Goal: Information Seeking & Learning: Learn about a topic

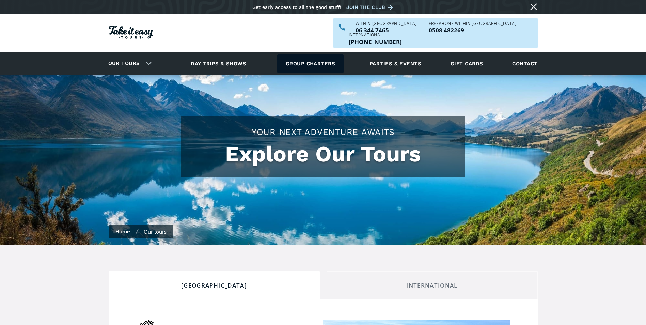
click at [316, 54] on link "Group charters" at bounding box center [310, 63] width 66 height 19
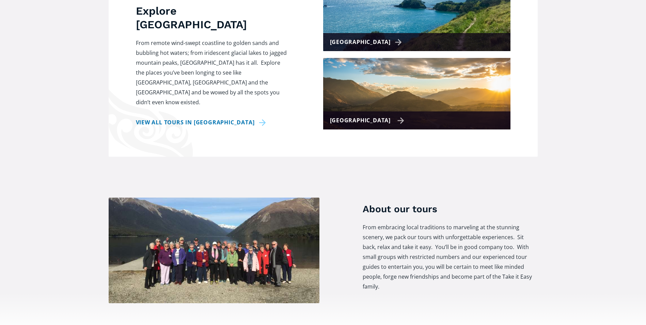
scroll to position [341, 0]
click at [396, 111] on div "[GEOGRAPHIC_DATA]" at bounding box center [416, 120] width 187 height 18
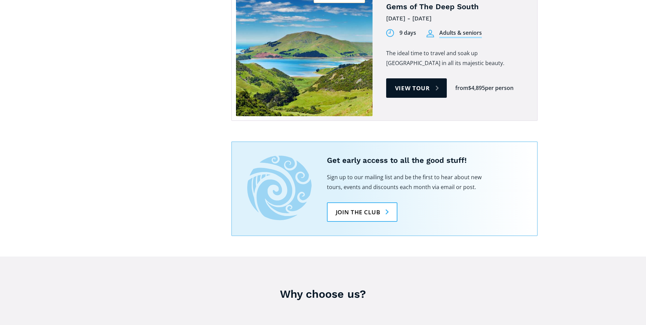
scroll to position [886, 0]
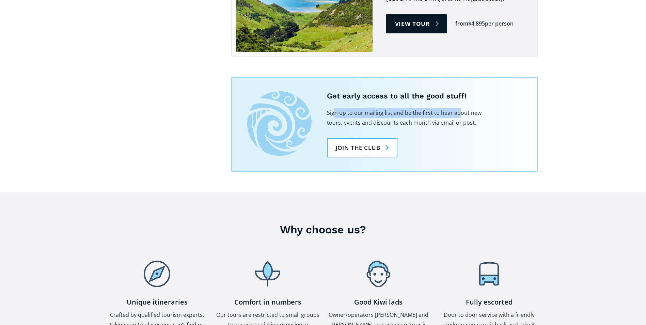
drag, startPoint x: 335, startPoint y: 73, endPoint x: 459, endPoint y: 80, distance: 124.9
click at [459, 108] on p "Sign up to our mailing list and be the first to hear about new tours, events an…" at bounding box center [405, 118] width 157 height 20
drag, startPoint x: 459, startPoint y: 80, endPoint x: 444, endPoint y: 80, distance: 15.3
click at [444, 108] on p "Sign up to our mailing list and be the first to hear about new tours, events an…" at bounding box center [405, 118] width 157 height 20
drag, startPoint x: 397, startPoint y: 80, endPoint x: 446, endPoint y: 82, distance: 49.1
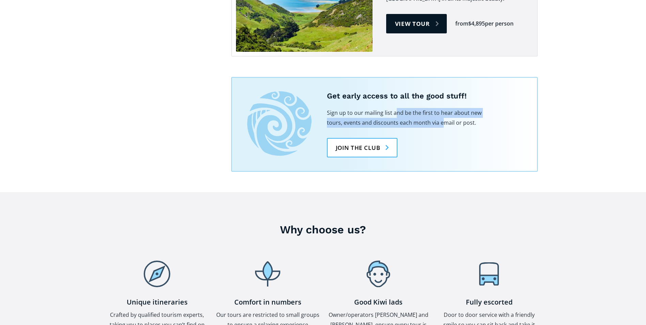
click at [446, 108] on p "Sign up to our mailing list and be the first to hear about new tours, events an…" at bounding box center [405, 118] width 157 height 20
click at [443, 108] on p "Sign up to our mailing list and be the first to hear about new tours, events an…" at bounding box center [405, 118] width 157 height 20
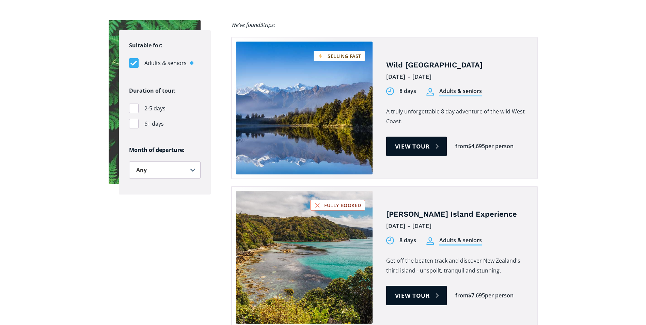
scroll to position [477, 0]
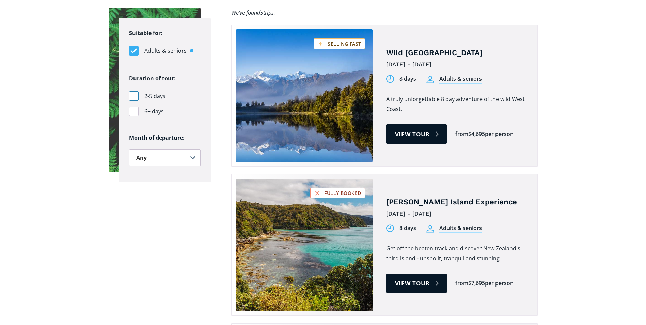
click at [135, 91] on div "Filters" at bounding box center [134, 96] width 10 height 10
click at [134, 94] on input "2-5 days" at bounding box center [131, 96] width 4 height 4
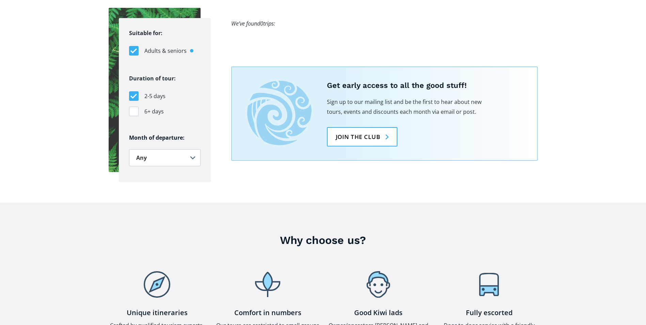
click at [134, 91] on div "Filters" at bounding box center [134, 96] width 10 height 10
click at [134, 94] on input "2-5 days" at bounding box center [131, 96] width 4 height 4
checkbox input "false"
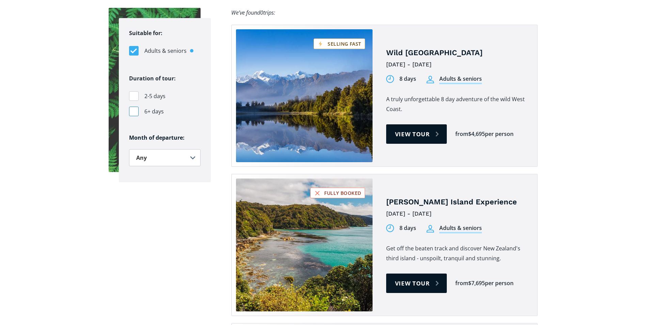
click at [134, 107] on div "Filters" at bounding box center [134, 112] width 10 height 10
click at [134, 109] on input "6+ days" at bounding box center [131, 111] width 4 height 4
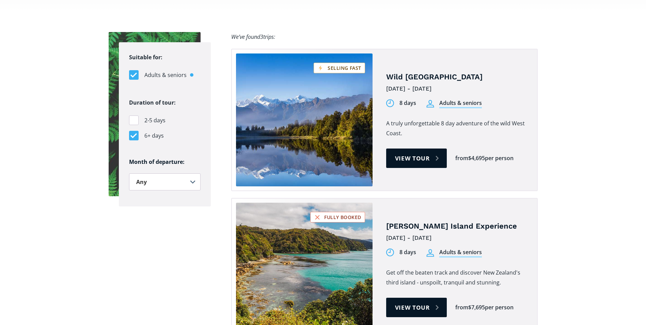
scroll to position [511, 0]
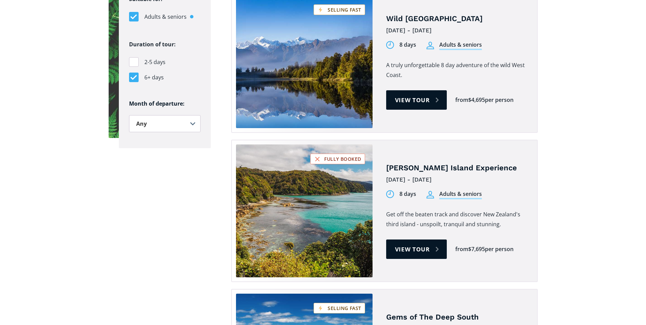
click at [133, 73] on div "Filters" at bounding box center [134, 78] width 10 height 10
click at [133, 75] on input "6+ days" at bounding box center [131, 77] width 4 height 4
checkbox input "false"
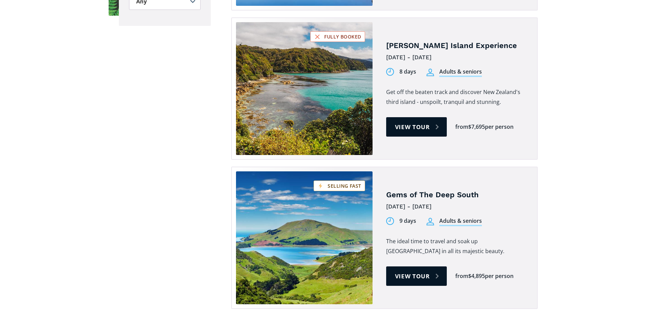
scroll to position [647, 0]
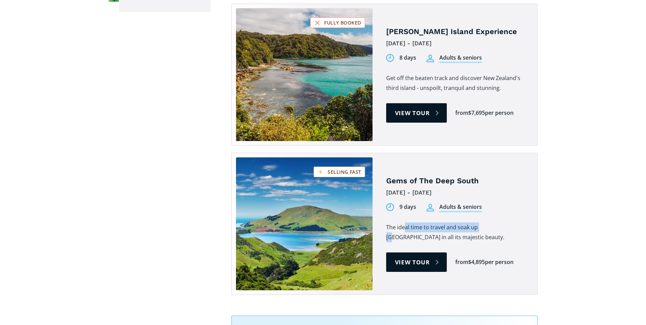
drag, startPoint x: 450, startPoint y: 190, endPoint x: 508, endPoint y: 191, distance: 58.6
click at [508, 222] on p "The ideal time to travel and soak up [GEOGRAPHIC_DATA] in all its majestic beau…" at bounding box center [456, 232] width 141 height 20
drag, startPoint x: 508, startPoint y: 191, endPoint x: 472, endPoint y: 196, distance: 36.1
click at [499, 222] on p "The ideal time to travel and soak up [GEOGRAPHIC_DATA] in all its majestic beau…" at bounding box center [456, 232] width 141 height 20
drag, startPoint x: 400, startPoint y: 198, endPoint x: 480, endPoint y: 201, distance: 80.8
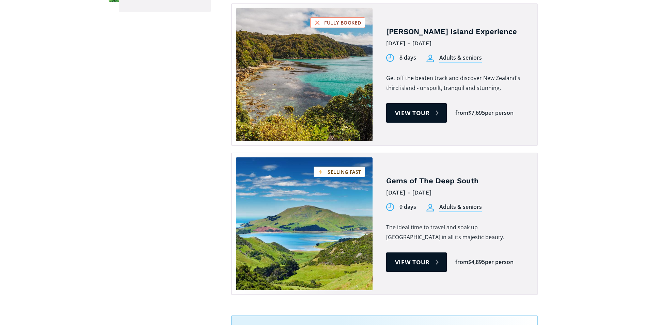
click at [480, 222] on p "The ideal time to travel and soak up [GEOGRAPHIC_DATA] in all its majestic beau…" at bounding box center [456, 232] width 141 height 20
drag, startPoint x: 480, startPoint y: 201, endPoint x: 461, endPoint y: 202, distance: 19.5
click at [471, 222] on p "The ideal time to travel and soak up [GEOGRAPHIC_DATA] in all its majestic beau…" at bounding box center [456, 232] width 141 height 20
drag, startPoint x: 408, startPoint y: 202, endPoint x: 477, endPoint y: 202, distance: 68.8
click at [477, 222] on p "The ideal time to travel and soak up [GEOGRAPHIC_DATA] in all its majestic beau…" at bounding box center [456, 232] width 141 height 20
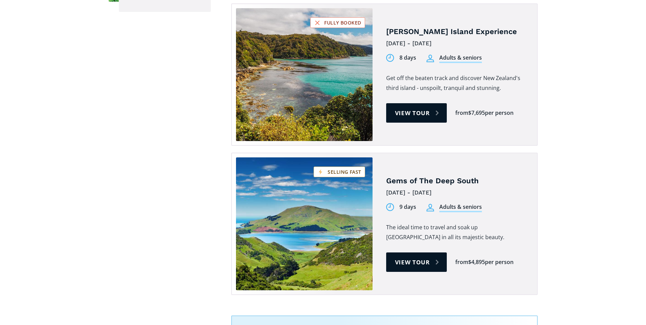
drag, startPoint x: 477, startPoint y: 202, endPoint x: 469, endPoint y: 204, distance: 8.1
click at [469, 222] on p "The ideal time to travel and soak up [GEOGRAPHIC_DATA] in all its majestic beau…" at bounding box center [456, 232] width 141 height 20
drag, startPoint x: 488, startPoint y: 225, endPoint x: 533, endPoint y: 227, distance: 45.3
click at [533, 227] on div "Gems of The Deep South 19th - 27th November 2025 9 days Adults & seniors 9 days…" at bounding box center [384, 224] width 307 height 142
drag, startPoint x: 533, startPoint y: 227, endPoint x: 502, endPoint y: 238, distance: 33.1
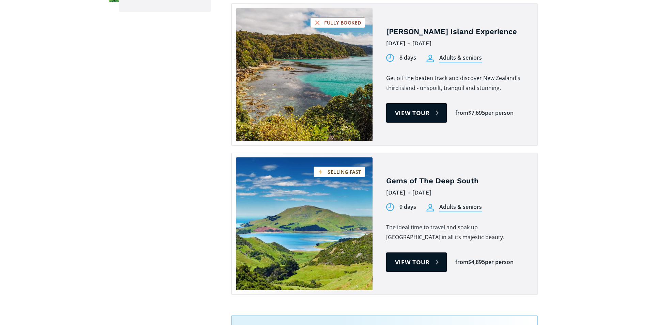
click at [502, 238] on div "Gems of The Deep South 19th - 27th November 2025 9 days Adults & seniors 9 days…" at bounding box center [456, 223] width 141 height 117
drag, startPoint x: 467, startPoint y: 226, endPoint x: 515, endPoint y: 232, distance: 48.7
click at [515, 252] on div "Join waitlist View tour from $4,895 per person Join our waitlist Receive early …" at bounding box center [456, 261] width 141 height 19
drag, startPoint x: 515, startPoint y: 232, endPoint x: 504, endPoint y: 248, distance: 19.6
click at [504, 248] on div "Gems of The Deep South 19th - 27th November 2025 9 days Adults & seniors 9 days…" at bounding box center [384, 224] width 307 height 142
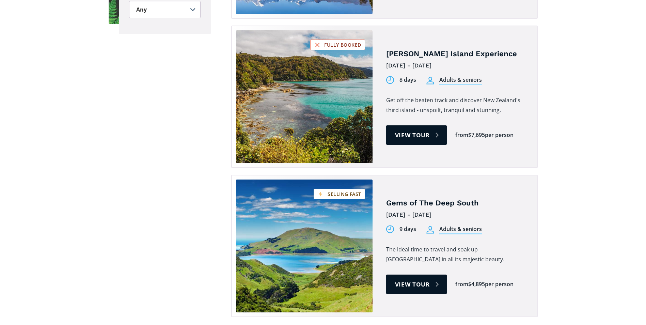
scroll to position [613, 0]
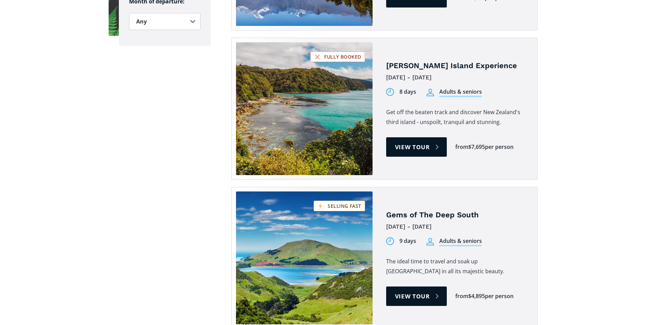
drag, startPoint x: 465, startPoint y: 106, endPoint x: 516, endPoint y: 114, distance: 51.4
click at [516, 137] on div "Join waitlist View tour from $7,695 per person Join our waitlist Receive early …" at bounding box center [456, 146] width 141 height 19
drag, startPoint x: 516, startPoint y: 114, endPoint x: 503, endPoint y: 125, distance: 17.4
click at [504, 125] on div "Stewart Island Experience 7th - 15th October 2025 8 days Adults & seniors 8 day…" at bounding box center [456, 108] width 141 height 117
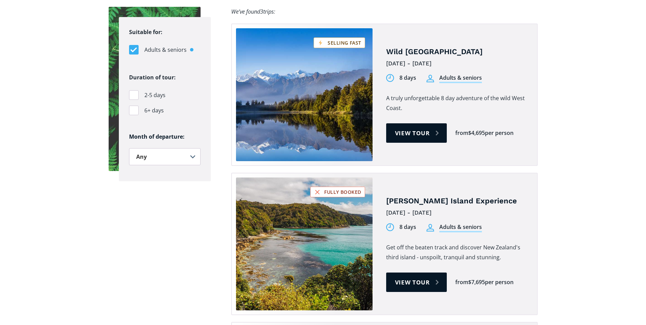
scroll to position [477, 0]
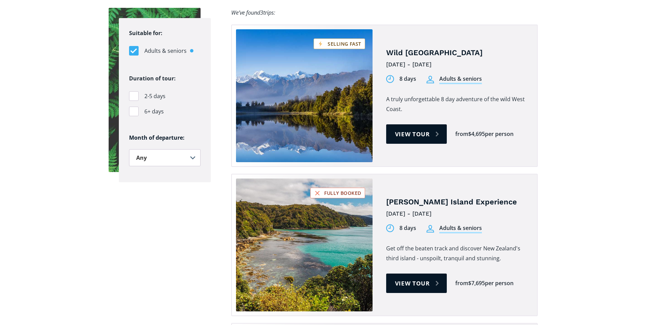
drag, startPoint x: 462, startPoint y: 93, endPoint x: 556, endPoint y: 109, distance: 95.4
click at [556, 109] on section "Suitable for: Adults & seniors Students Duration of tour: 2-5 days 6+ days Mont…" at bounding box center [323, 293] width 646 height 613
drag, startPoint x: 556, startPoint y: 109, endPoint x: 526, endPoint y: 123, distance: 32.8
click at [528, 125] on div "Wild West Coast 18th - 26th September 2025 8 days Adults & seniors 8 days Stude…" at bounding box center [384, 96] width 307 height 142
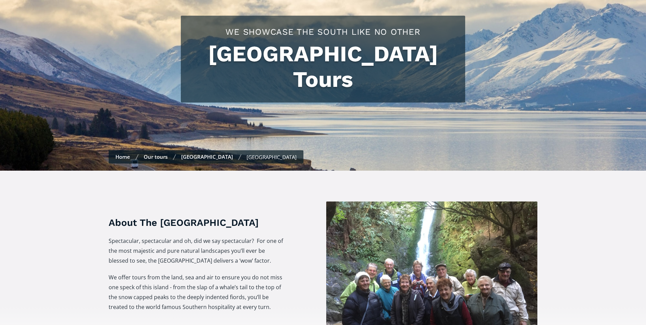
scroll to position [0, 0]
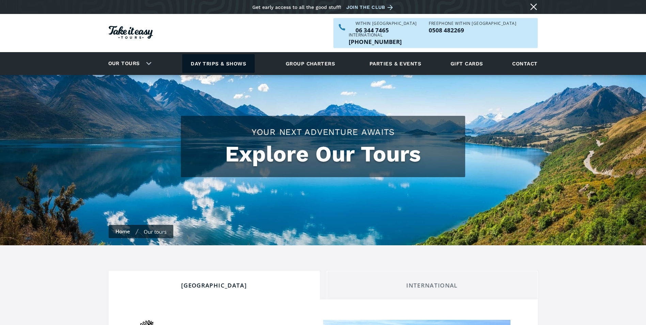
click at [212, 54] on link "Day trips & shows" at bounding box center [218, 63] width 73 height 19
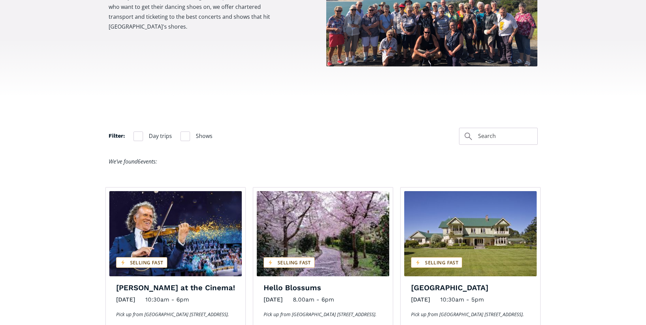
scroll to position [443, 0]
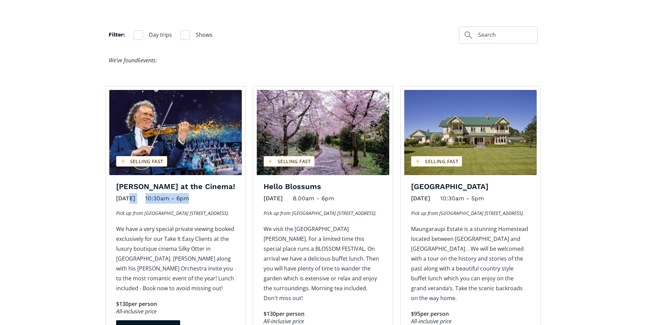
drag, startPoint x: 130, startPoint y: 187, endPoint x: 247, endPoint y: 187, distance: 116.5
click at [247, 187] on div "Andre Rieu at the Cinema! September 1, 2025 10:30am - 6pm Pick up from Wanganui…" at bounding box center [175, 223] width 147 height 275
drag, startPoint x: 247, startPoint y: 187, endPoint x: 165, endPoint y: 202, distance: 83.2
click at [166, 209] on p "Pick up from Wanganui Racecourse. 211 Ingestre Street." at bounding box center [175, 213] width 119 height 9
drag, startPoint x: 124, startPoint y: 198, endPoint x: 228, endPoint y: 206, distance: 103.8
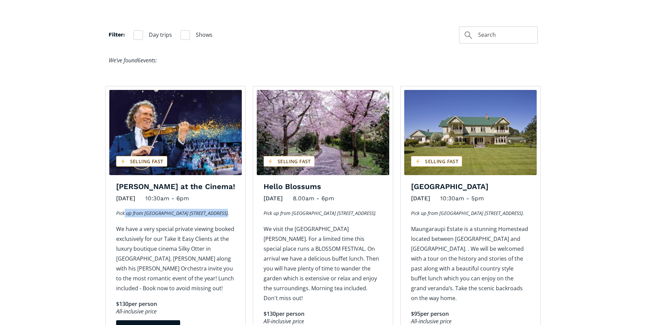
click at [228, 209] on p "Pick up from Wanganui Racecourse. 211 Ingestre Street." at bounding box center [175, 213] width 119 height 9
drag, startPoint x: 228, startPoint y: 206, endPoint x: 209, endPoint y: 214, distance: 20.4
click at [209, 224] on p "We have a very special private viewing booked exclusively for our Take It Easy …" at bounding box center [175, 258] width 119 height 69
drag, startPoint x: 200, startPoint y: 199, endPoint x: 227, endPoint y: 202, distance: 27.8
click at [227, 209] on p "Pick up from Wanganui Racecourse. 211 Ingestre Street." at bounding box center [175, 213] width 119 height 9
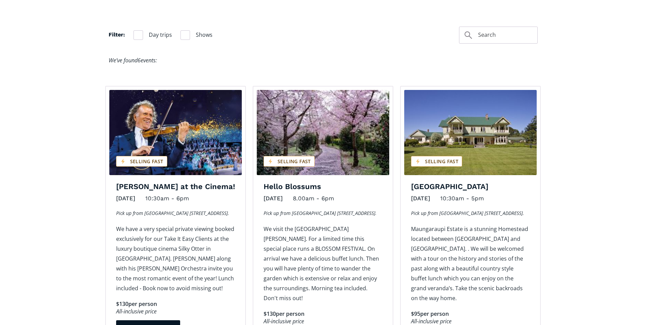
drag, startPoint x: 227, startPoint y: 202, endPoint x: 199, endPoint y: 216, distance: 31.2
click at [199, 224] on p "We have a very special private viewing booked exclusively for our Take It Easy …" at bounding box center [175, 258] width 119 height 69
click at [366, 209] on p "Pick up from Wanganui Racecourse. 211 Ingestre Street." at bounding box center [323, 213] width 119 height 9
drag, startPoint x: 366, startPoint y: 202, endPoint x: 339, endPoint y: 224, distance: 35.6
click at [339, 224] on p "We visit the Aston Norwood Gardens. For a limited time this special place runs …" at bounding box center [323, 263] width 119 height 79
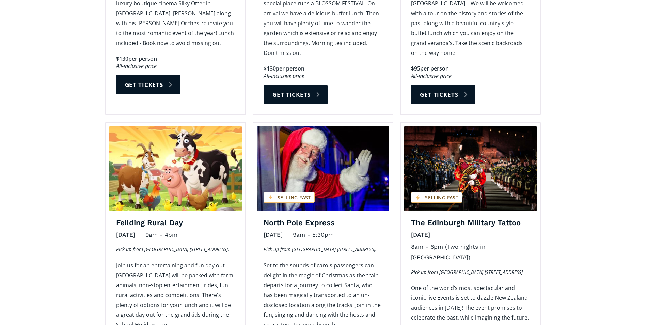
scroll to position [783, 0]
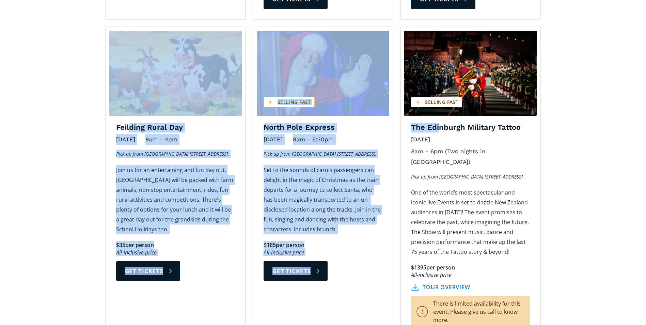
drag, startPoint x: 193, startPoint y: 102, endPoint x: 456, endPoint y: 110, distance: 263.8
click at [456, 110] on div "Andre Rieu at the Cinema! September 1, 2025 10:30am - 6pm Pick up from Wanganui…" at bounding box center [323, 48] width 443 height 607
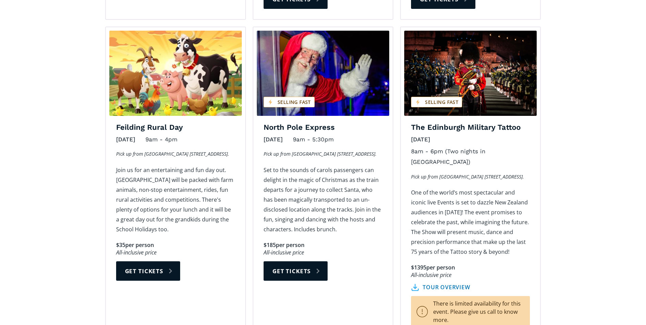
drag, startPoint x: 456, startPoint y: 110, endPoint x: 481, endPoint y: 146, distance: 43.2
click at [481, 172] on p "Pick up from Wanganui Racecourse. 211 Ingestre Street." at bounding box center [470, 176] width 119 height 9
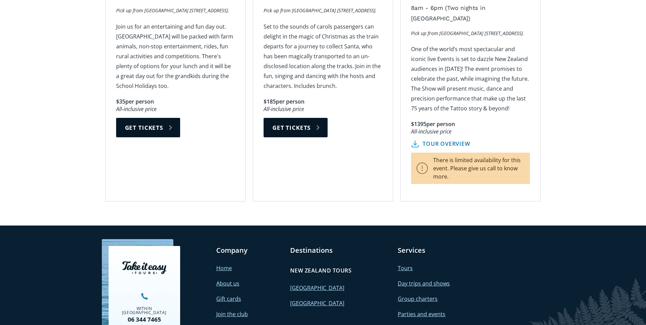
scroll to position [772, 0]
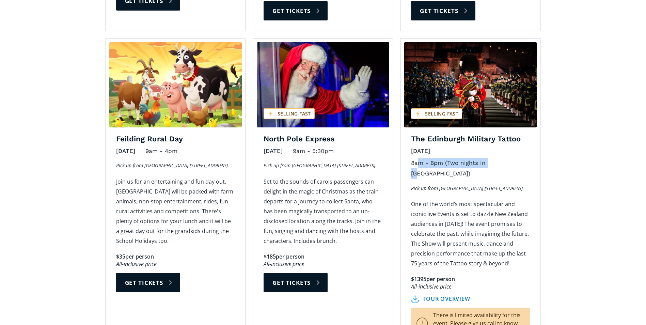
drag, startPoint x: 426, startPoint y: 142, endPoint x: 494, endPoint y: 149, distance: 68.5
click at [494, 149] on div "February 20, 2026 8am - 6pm (Two nights in Auckland)" at bounding box center [470, 163] width 129 height 35
drag, startPoint x: 494, startPoint y: 149, endPoint x: 479, endPoint y: 157, distance: 17.2
click at [484, 184] on p "Pick up from Wanganui Racecourse. 211 Ingestre Street." at bounding box center [470, 188] width 119 height 9
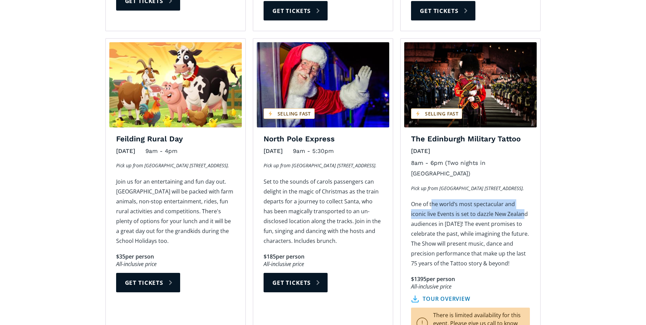
drag, startPoint x: 431, startPoint y: 170, endPoint x: 506, endPoint y: 181, distance: 75.8
click at [506, 199] on p "One of the world’s most spectacular and iconic live Events is set to dazzle New…" at bounding box center [470, 233] width 119 height 69
drag, startPoint x: 506, startPoint y: 181, endPoint x: 473, endPoint y: 196, distance: 35.8
click at [487, 199] on p "One of the world’s most spectacular and iconic live Events is set to dazzle New…" at bounding box center [470, 233] width 119 height 69
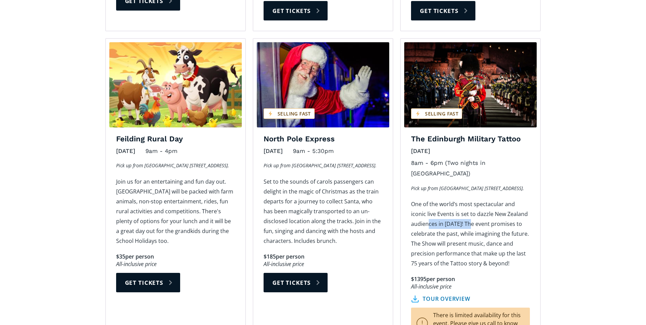
drag, startPoint x: 428, startPoint y: 192, endPoint x: 472, endPoint y: 195, distance: 44.4
click at [472, 199] on p "One of the world’s most spectacular and iconic live Events is set to dazzle New…" at bounding box center [470, 233] width 119 height 69
drag, startPoint x: 472, startPoint y: 195, endPoint x: 462, endPoint y: 205, distance: 14.7
click at [462, 205] on p "One of the world’s most spectacular and iconic live Events is set to dazzle New…" at bounding box center [470, 233] width 119 height 69
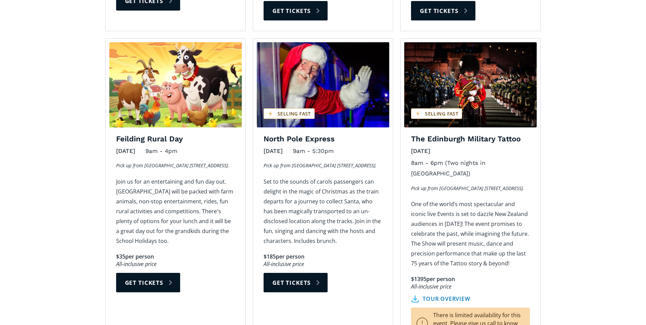
drag, startPoint x: 462, startPoint y: 205, endPoint x: 453, endPoint y: 212, distance: 10.9
click at [452, 212] on p "One of the world’s most spectacular and iconic live Events is set to dazzle New…" at bounding box center [470, 233] width 119 height 69
click at [474, 217] on p "One of the world’s most spectacular and iconic live Events is set to dazzle New…" at bounding box center [470, 233] width 119 height 69
click at [467, 224] on p "One of the world’s most spectacular and iconic live Events is set to dazzle New…" at bounding box center [470, 233] width 119 height 69
drag, startPoint x: 458, startPoint y: 227, endPoint x: 507, endPoint y: 221, distance: 49.4
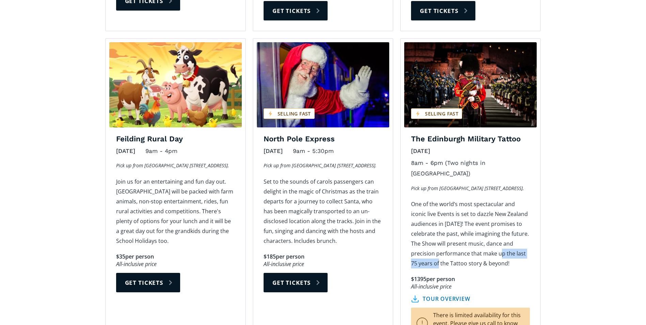
click at [507, 221] on p "One of the world’s most spectacular and iconic live Events is set to dazzle New…" at bounding box center [470, 233] width 119 height 69
drag, startPoint x: 507, startPoint y: 221, endPoint x: 491, endPoint y: 231, distance: 19.1
click at [495, 228] on p "One of the world’s most spectacular and iconic live Events is set to dazzle New…" at bounding box center [470, 233] width 119 height 69
drag, startPoint x: 426, startPoint y: 253, endPoint x: 469, endPoint y: 253, distance: 43.3
click at [469, 283] on div "All-inclusive price" at bounding box center [470, 286] width 119 height 7
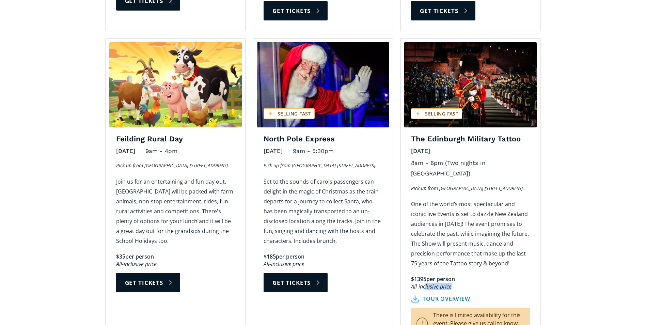
drag, startPoint x: 469, startPoint y: 253, endPoint x: 465, endPoint y: 255, distance: 5.0
click at [466, 283] on div "All-inclusive price" at bounding box center [470, 286] width 119 height 7
drag, startPoint x: 416, startPoint y: 246, endPoint x: 468, endPoint y: 245, distance: 51.8
click at [468, 275] on div "$1395 per person All-inclusive price tour overview" at bounding box center [470, 288] width 119 height 27
drag, startPoint x: 468, startPoint y: 245, endPoint x: 459, endPoint y: 255, distance: 13.3
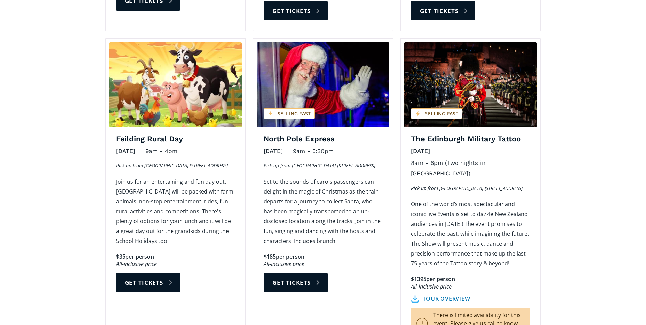
click at [459, 283] on div "All-inclusive price" at bounding box center [470, 286] width 119 height 7
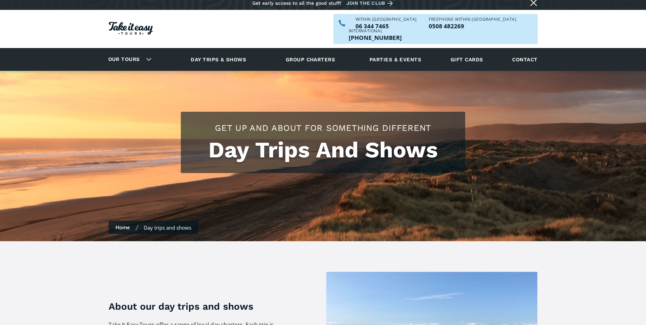
scroll to position [0, 0]
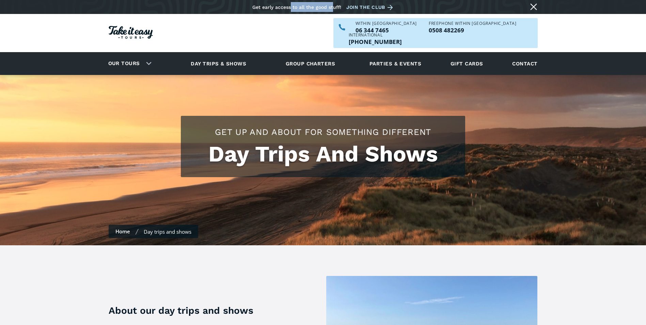
drag, startPoint x: 291, startPoint y: 7, endPoint x: 333, endPoint y: 8, distance: 41.6
click at [333, 8] on div "Get early access to all the good stuff!" at bounding box center [296, 6] width 89 height 5
drag, startPoint x: 333, startPoint y: 8, endPoint x: 307, endPoint y: 11, distance: 26.4
click at [328, 10] on div "Get early access to all the good stuff! Join the club" at bounding box center [323, 7] width 143 height 10
drag, startPoint x: 257, startPoint y: 10, endPoint x: 324, endPoint y: 11, distance: 67.1
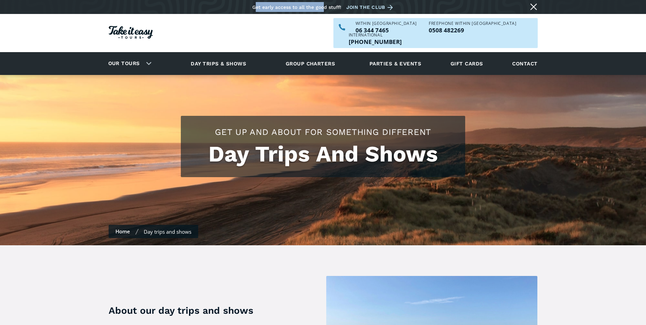
click at [324, 11] on div "Get early access to all the good stuff! Join the club" at bounding box center [323, 7] width 143 height 10
click at [322, 11] on div "Get early access to all the good stuff! Join the club" at bounding box center [323, 7] width 143 height 10
drag, startPoint x: 106, startPoint y: 22, endPoint x: 166, endPoint y: 25, distance: 60.3
click at [166, 25] on div "Our tours Day trips & shows Group charters Parties & events Gift cards About us…" at bounding box center [323, 33] width 633 height 38
drag, startPoint x: 166, startPoint y: 25, endPoint x: 150, endPoint y: 29, distance: 16.6
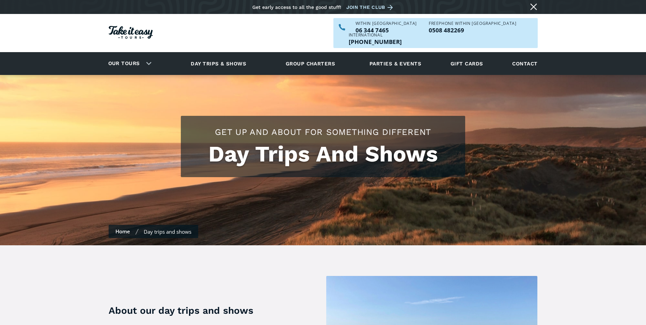
click at [151, 29] on img "Homepage" at bounding box center [131, 32] width 44 height 13
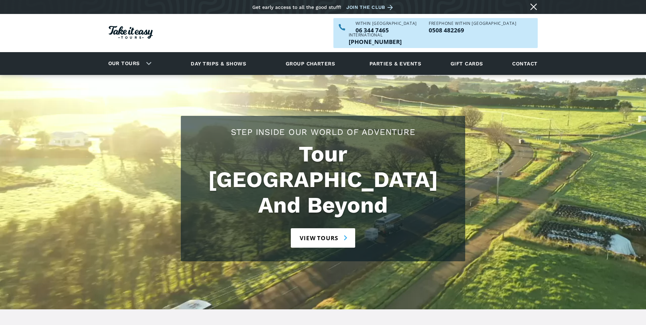
click at [114, 26] on img "Homepage" at bounding box center [131, 32] width 44 height 13
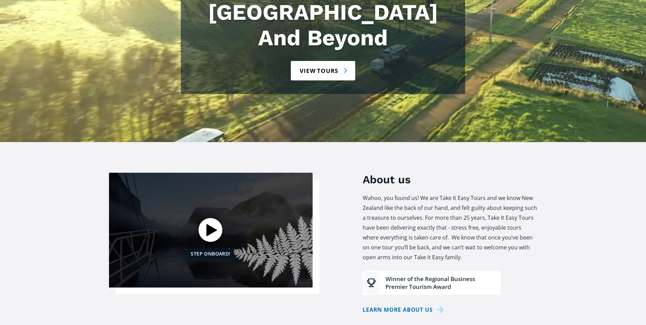
scroll to position [204, 0]
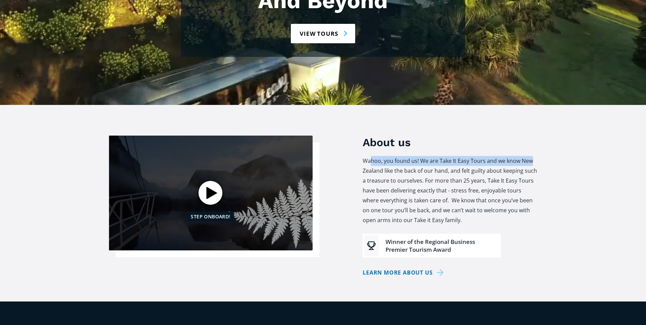
drag, startPoint x: 372, startPoint y: 124, endPoint x: 538, endPoint y: 121, distance: 165.6
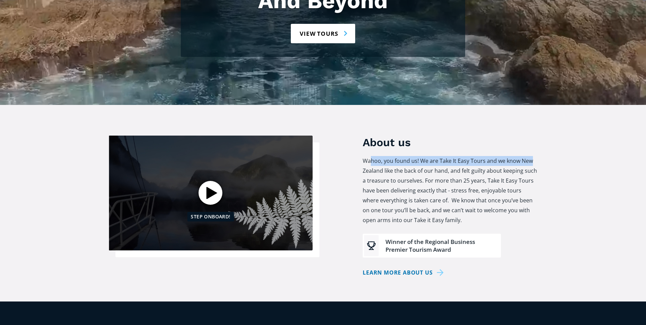
click at [538, 121] on section "About us Wahoo, you found us! We are Take It Easy Tours and we know New Zealand…" at bounding box center [323, 203] width 646 height 197
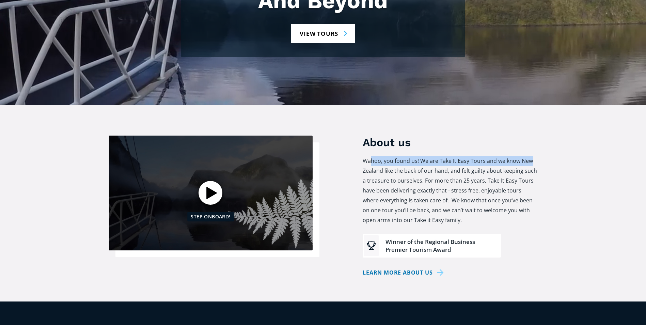
drag, startPoint x: 538, startPoint y: 121, endPoint x: 491, endPoint y: 126, distance: 47.0
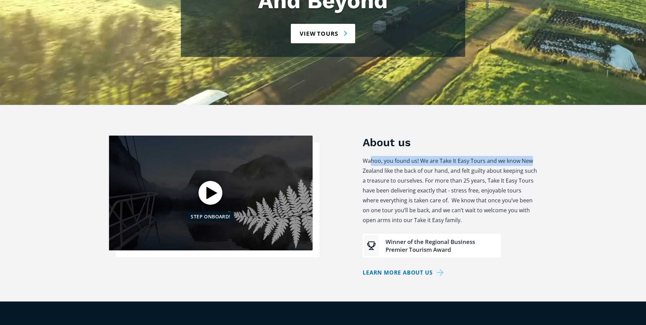
click at [494, 156] on p "Wahoo, you found us! We are Take It Easy Tours and we know New Zealand like the…" at bounding box center [450, 190] width 175 height 69
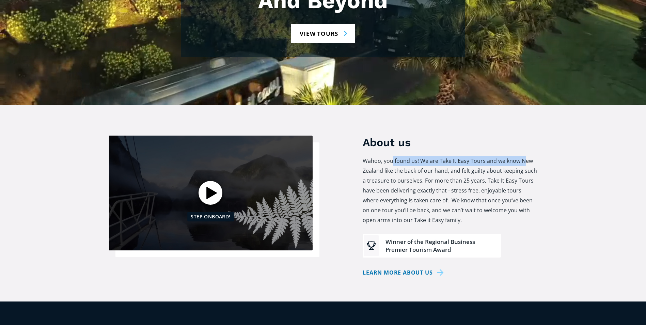
drag, startPoint x: 410, startPoint y: 125, endPoint x: 525, endPoint y: 123, distance: 114.1
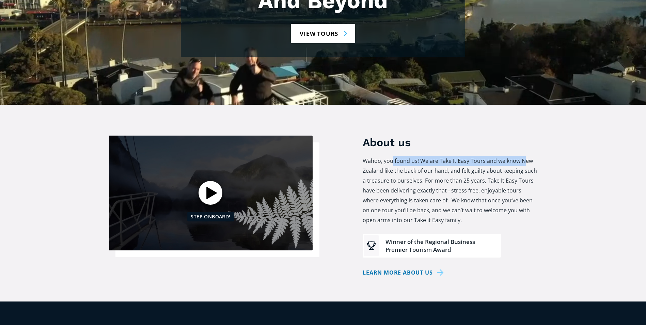
click at [525, 156] on p "Wahoo, you found us! We are Take It Easy Tours and we know New Zealand like the…" at bounding box center [450, 190] width 175 height 69
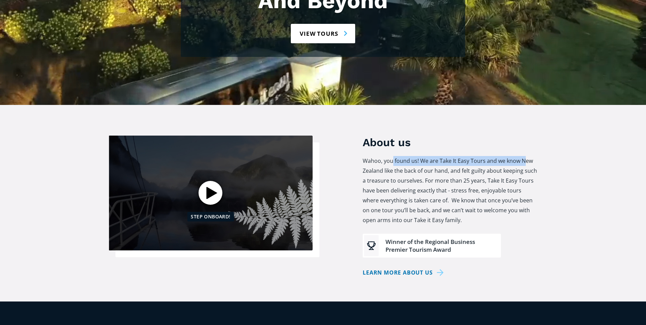
drag, startPoint x: 525, startPoint y: 123, endPoint x: 519, endPoint y: 126, distance: 6.4
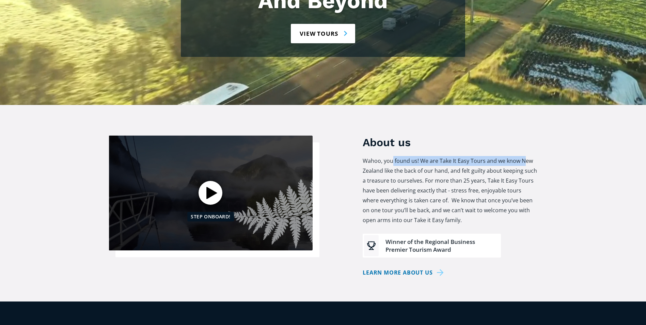
click at [522, 156] on p "Wahoo, you found us! We are Take It Easy Tours and we know New Zealand like the…" at bounding box center [450, 190] width 175 height 69
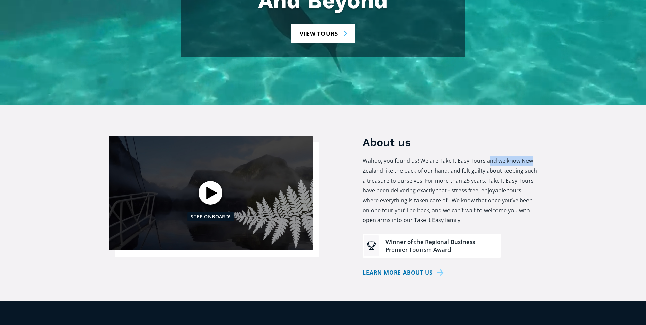
drag, startPoint x: 488, startPoint y: 125, endPoint x: 541, endPoint y: 127, distance: 52.5
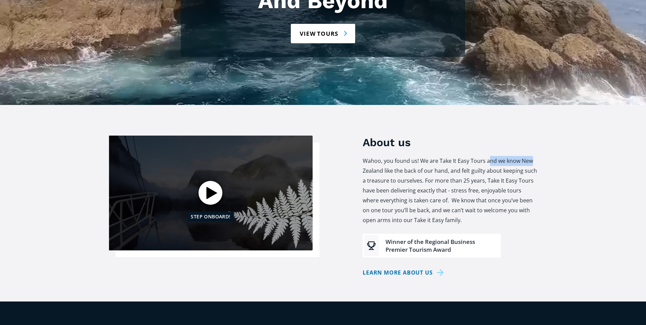
click at [541, 127] on section "About us Wahoo, you found us! We are Take It Easy Tours and we know New Zealand…" at bounding box center [323, 203] width 646 height 197
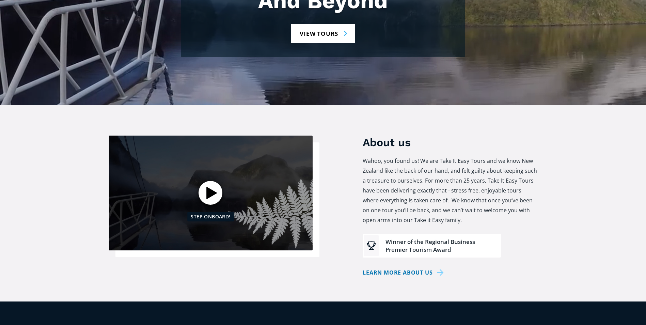
drag, startPoint x: 541, startPoint y: 127, endPoint x: 485, endPoint y: 141, distance: 57.1
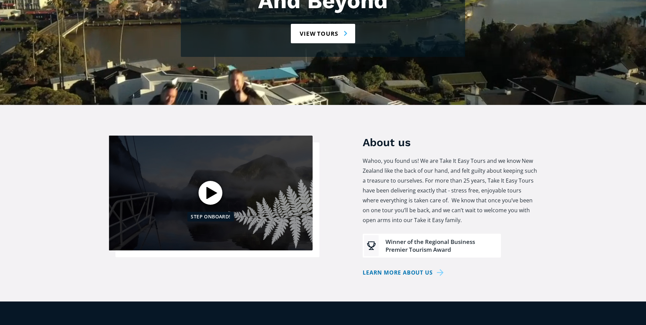
click at [485, 156] on p "Wahoo, you found us! We are Take It Easy Tours and we know New Zealand like the…" at bounding box center [450, 190] width 175 height 69
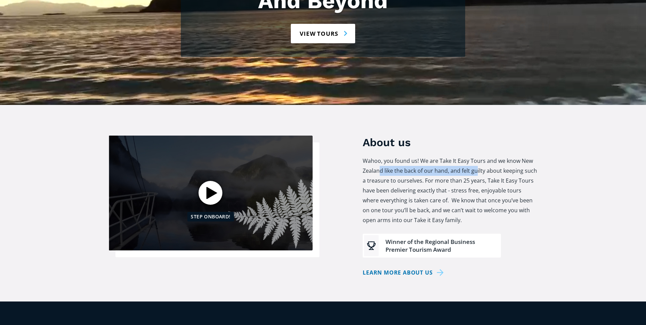
drag, startPoint x: 380, startPoint y: 132, endPoint x: 477, endPoint y: 135, distance: 96.8
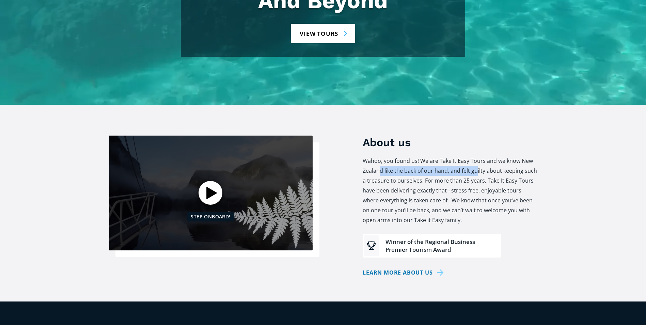
click at [477, 156] on p "Wahoo, you found us! We are Take It Easy Tours and we know New Zealand like the…" at bounding box center [450, 190] width 175 height 69
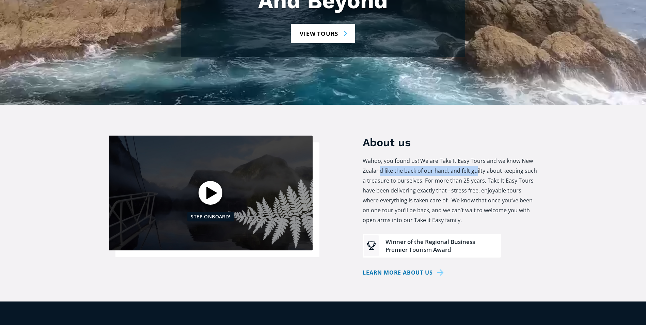
drag, startPoint x: 477, startPoint y: 135, endPoint x: 465, endPoint y: 138, distance: 12.4
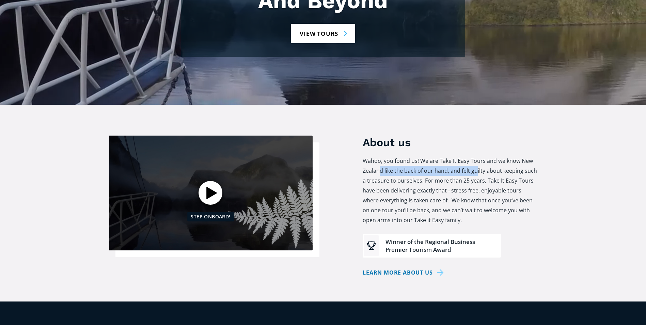
click at [465, 156] on p "Wahoo, you found us! We are Take It Easy Tours and we know New Zealand like the…" at bounding box center [450, 190] width 175 height 69
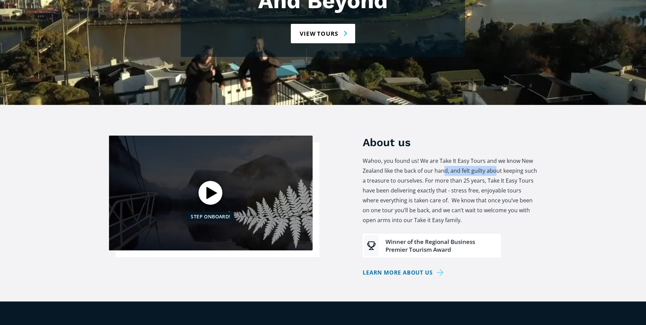
drag, startPoint x: 456, startPoint y: 134, endPoint x: 494, endPoint y: 133, distance: 38.2
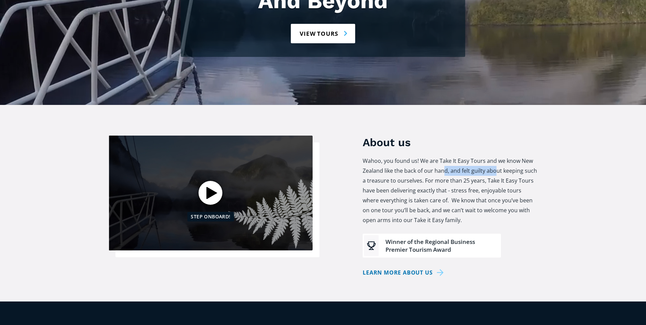
click at [494, 156] on p "Wahoo, you found us! We are Take It Easy Tours and we know New Zealand like the…" at bounding box center [450, 190] width 175 height 69
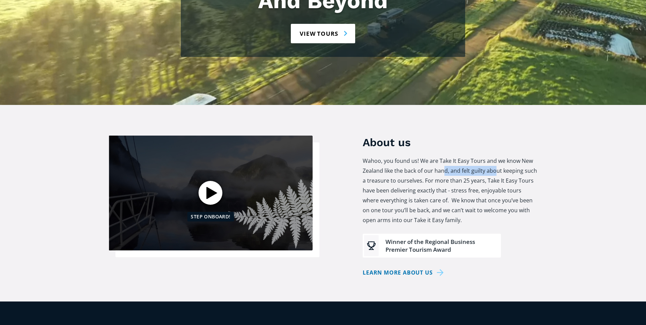
click at [494, 156] on p "Wahoo, you found us! We are Take It Easy Tours and we know New Zealand like the…" at bounding box center [450, 190] width 175 height 69
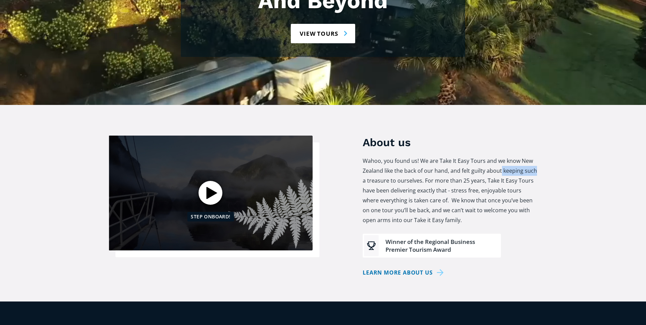
drag, startPoint x: 511, startPoint y: 133, endPoint x: 536, endPoint y: 133, distance: 25.2
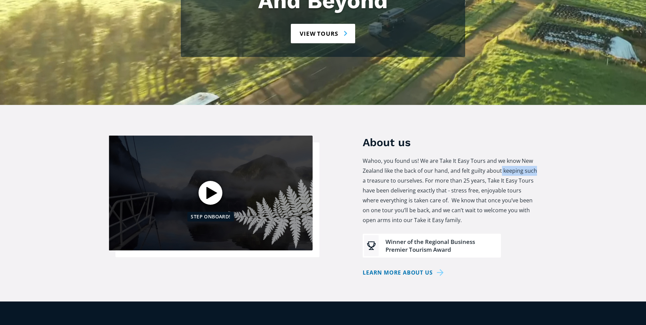
click at [536, 156] on p "Wahoo, you found us! We are Take It Easy Tours and we know New Zealand like the…" at bounding box center [450, 190] width 175 height 69
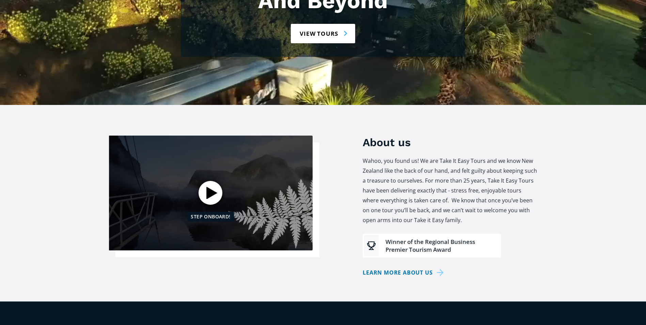
drag, startPoint x: 536, startPoint y: 133, endPoint x: 496, endPoint y: 137, distance: 40.0
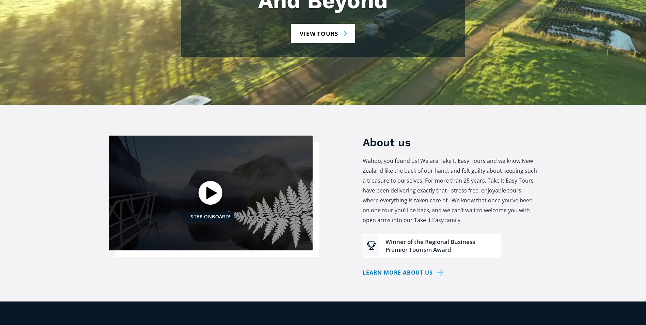
click at [496, 156] on p "Wahoo, you found us! We are Take It Easy Tours and we know New Zealand like the…" at bounding box center [450, 190] width 175 height 69
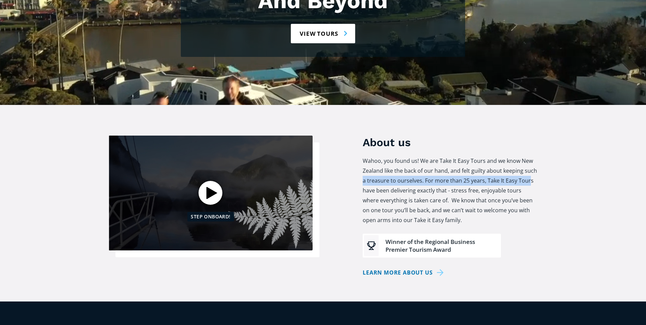
drag, startPoint x: 364, startPoint y: 145, endPoint x: 529, endPoint y: 144, distance: 164.5
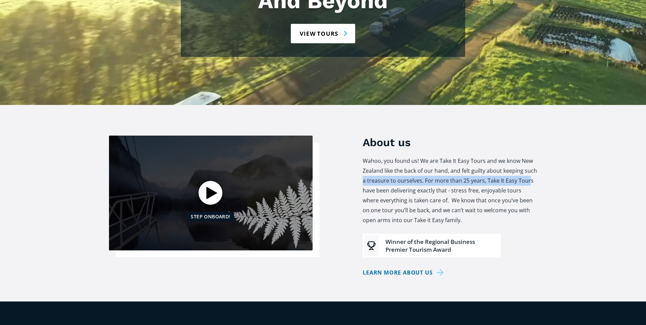
click at [529, 156] on p "Wahoo, you found us! We are Take It Easy Tours and we know New Zealand like the…" at bounding box center [450, 190] width 175 height 69
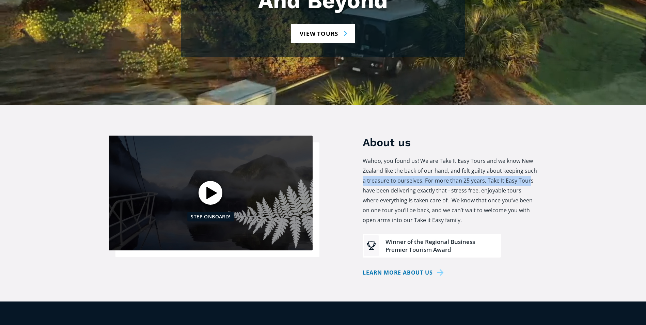
drag, startPoint x: 529, startPoint y: 144, endPoint x: 505, endPoint y: 148, distance: 24.1
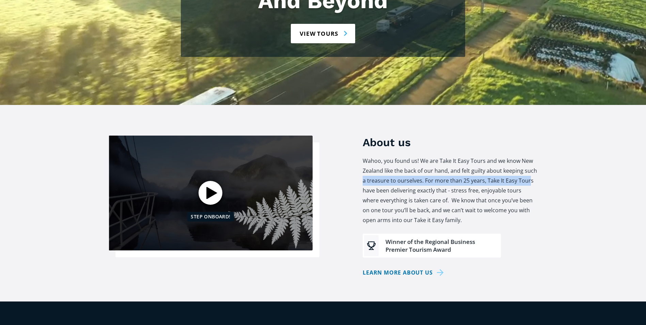
click at [520, 156] on p "Wahoo, you found us! We are Take It Easy Tours and we know New Zealand like the…" at bounding box center [450, 190] width 175 height 69
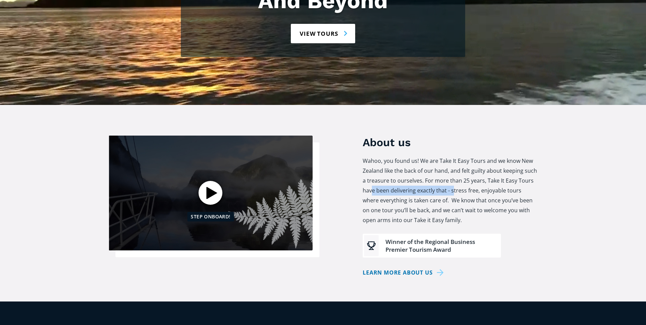
drag, startPoint x: 371, startPoint y: 152, endPoint x: 452, endPoint y: 152, distance: 81.4
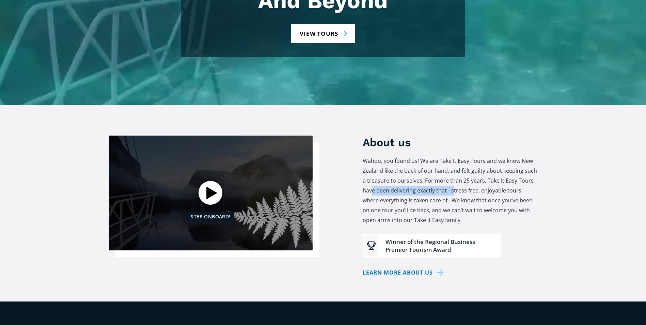
click at [452, 156] on p "Wahoo, you found us! We are Take It Easy Tours and we know New Zealand like the…" at bounding box center [450, 190] width 175 height 69
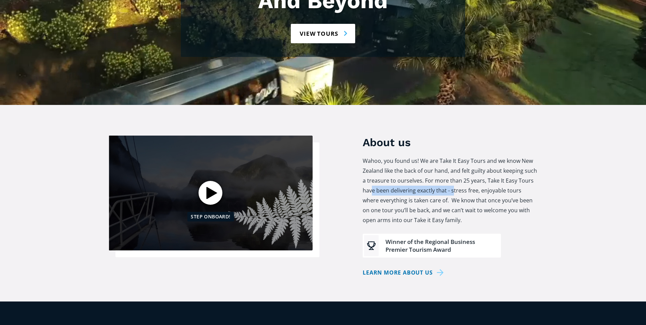
click at [452, 156] on p "Wahoo, you found us! We are Take It Easy Tours and we know New Zealand like the…" at bounding box center [450, 190] width 175 height 69
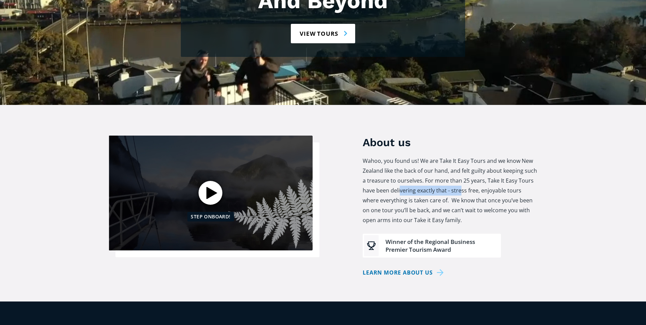
drag, startPoint x: 401, startPoint y: 154, endPoint x: 460, endPoint y: 152, distance: 59.0
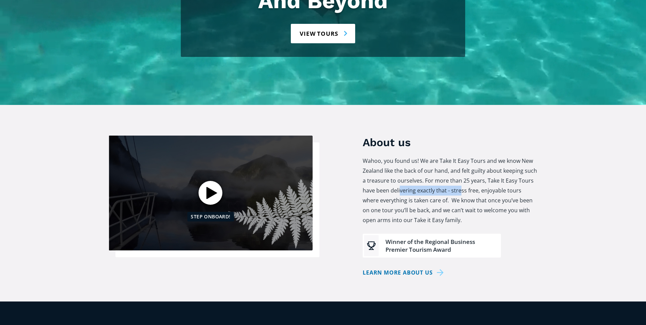
click at [460, 156] on p "Wahoo, you found us! We are Take It Easy Tours and we know New Zealand like the…" at bounding box center [450, 190] width 175 height 69
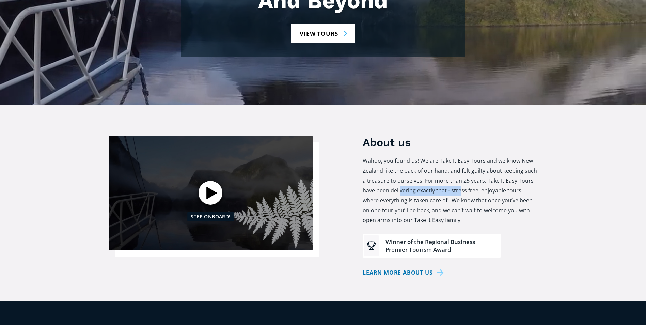
click at [458, 156] on p "Wahoo, you found us! We are Take It Easy Tours and we know New Zealand like the…" at bounding box center [450, 190] width 175 height 69
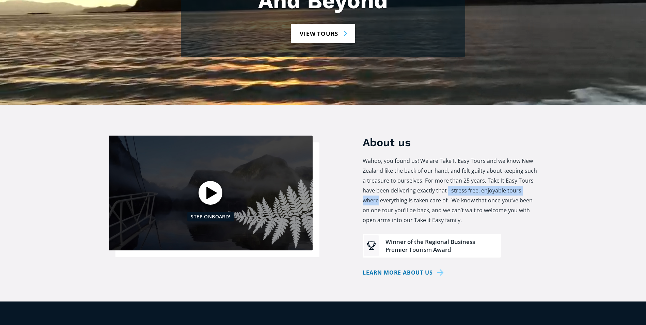
drag, startPoint x: 448, startPoint y: 153, endPoint x: 541, endPoint y: 153, distance: 93.3
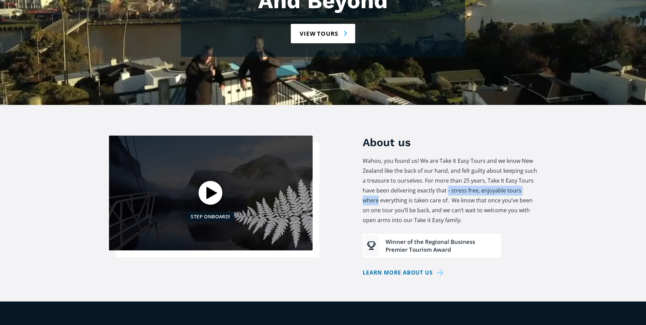
click at [541, 153] on section "About us Wahoo, you found us! We are Take It Easy Tours and we know New Zealand…" at bounding box center [323, 203] width 646 height 197
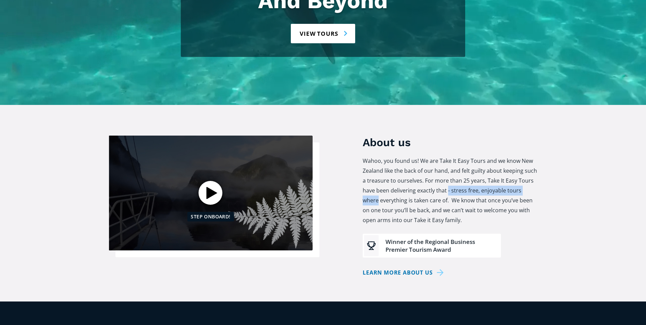
drag, startPoint x: 541, startPoint y: 153, endPoint x: 509, endPoint y: 159, distance: 33.0
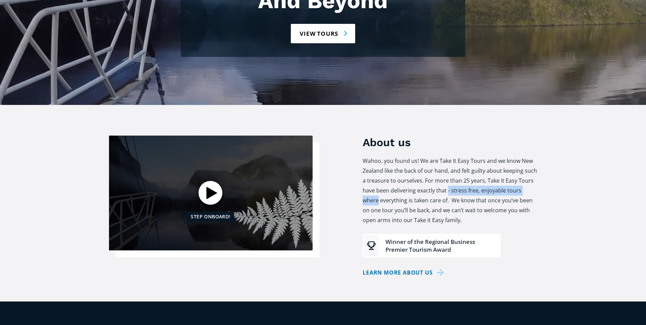
click at [526, 156] on p "Wahoo, you found us! We are Take It Easy Tours and we know New Zealand like the…" at bounding box center [450, 190] width 175 height 69
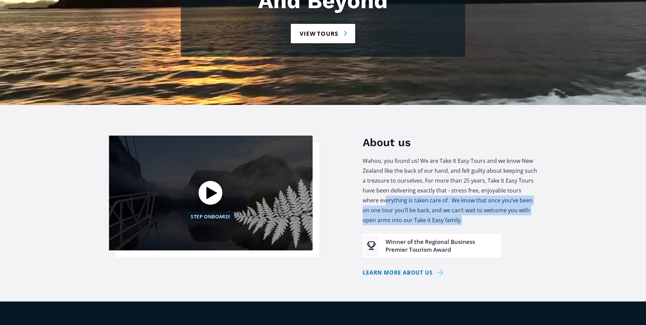
drag, startPoint x: 369, startPoint y: 164, endPoint x: 506, endPoint y: 187, distance: 139.5
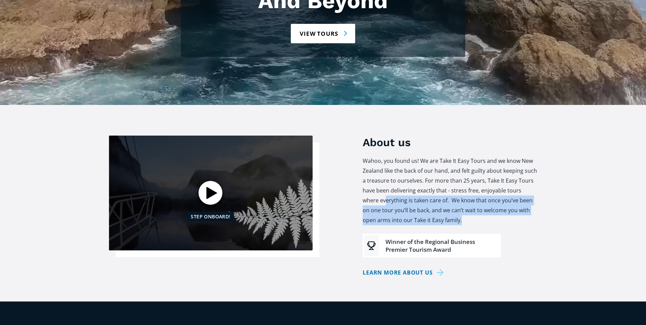
click at [506, 187] on p "Wahoo, you found us! We are Take It Easy Tours and we know New Zealand like the…" at bounding box center [450, 190] width 175 height 69
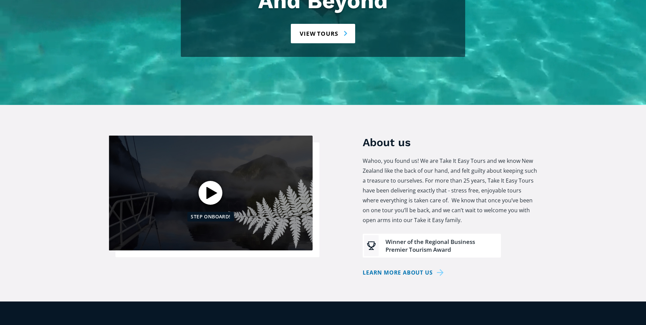
click at [433, 238] on div "Winner of the Regional Business Premier Tourism Award" at bounding box center [441, 246] width 110 height 16
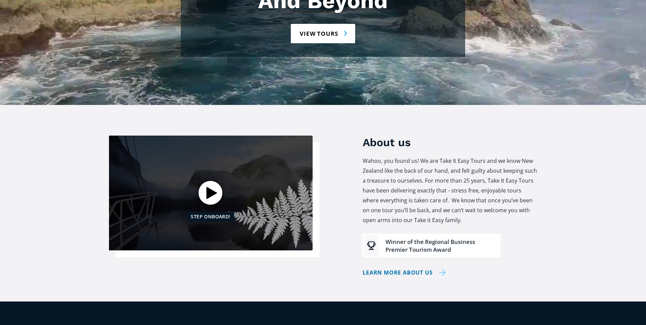
click at [418, 268] on link "Learn more about us" at bounding box center [404, 273] width 83 height 10
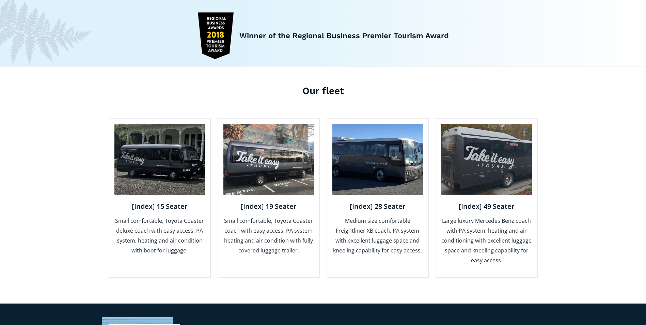
scroll to position [749, 0]
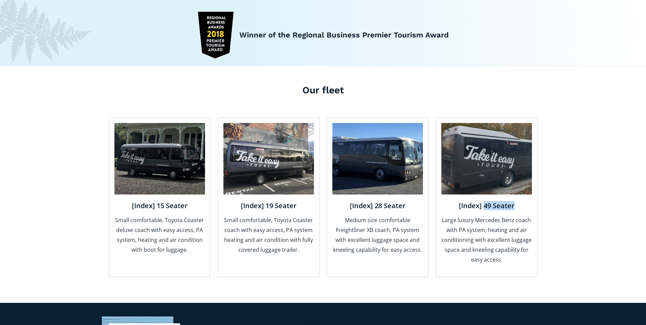
drag, startPoint x: 489, startPoint y: 195, endPoint x: 524, endPoint y: 196, distance: 34.7
click at [524, 201] on h4 "[Index] 49 Seater" at bounding box center [486, 205] width 91 height 9
drag, startPoint x: 524, startPoint y: 196, endPoint x: 492, endPoint y: 213, distance: 36.4
click at [503, 215] on p "Large luxury Mercedes Benz coach with PA system, heating and air conditioning w…" at bounding box center [486, 239] width 91 height 49
drag, startPoint x: 451, startPoint y: 218, endPoint x: 520, endPoint y: 219, distance: 69.2
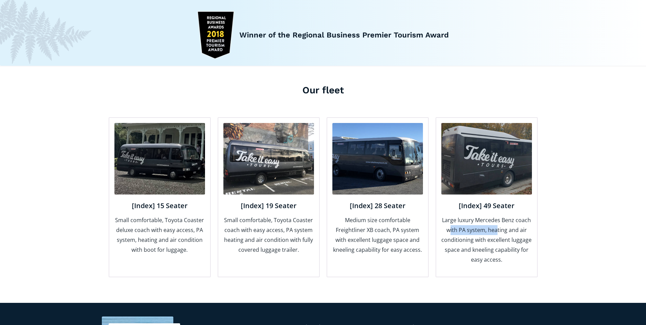
click at [520, 219] on p "Large luxury Mercedes Benz coach with PA system, heating and air conditioning w…" at bounding box center [486, 239] width 91 height 49
drag, startPoint x: 520, startPoint y: 219, endPoint x: 488, endPoint y: 232, distance: 34.3
click at [488, 232] on p "Large luxury Mercedes Benz coach with PA system, heating and air conditioning w…" at bounding box center [486, 239] width 91 height 49
drag, startPoint x: 512, startPoint y: 214, endPoint x: 524, endPoint y: 223, distance: 15.3
click at [524, 223] on p "Large luxury Mercedes Benz coach with PA system, heating and air conditioning w…" at bounding box center [486, 239] width 91 height 49
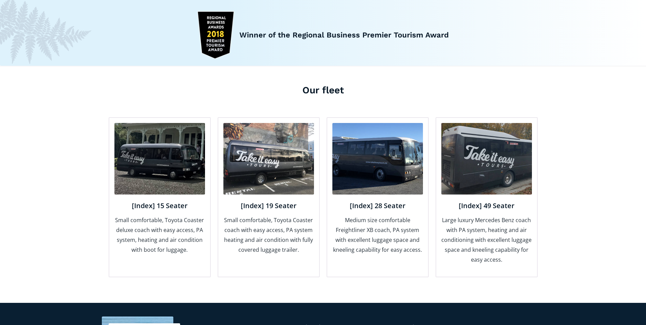
drag, startPoint x: 524, startPoint y: 223, endPoint x: 513, endPoint y: 231, distance: 12.9
click at [520, 229] on p "Large luxury Mercedes Benz coach with PA system, heating and air conditioning w…" at bounding box center [486, 239] width 91 height 49
drag, startPoint x: 490, startPoint y: 232, endPoint x: 513, endPoint y: 234, distance: 23.3
click at [513, 234] on p "Large luxury Mercedes Benz coach with PA system, heating and air conditioning w…" at bounding box center [486, 239] width 91 height 49
drag, startPoint x: 513, startPoint y: 234, endPoint x: 507, endPoint y: 244, distance: 11.1
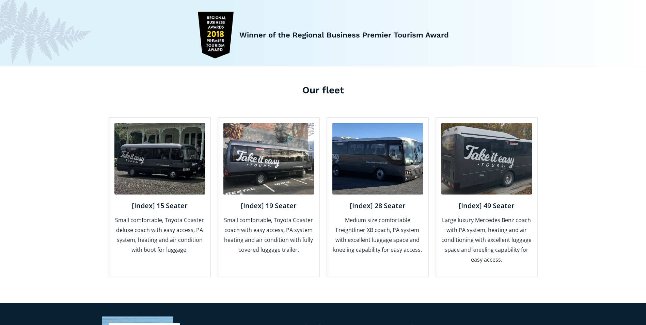
click at [507, 244] on p "Large luxury Mercedes Benz coach with PA system, heating and air conditioning w…" at bounding box center [486, 239] width 91 height 49
click at [498, 248] on p "Large luxury Mercedes Benz coach with PA system, heating and air conditioning w…" at bounding box center [486, 239] width 91 height 49
drag, startPoint x: 481, startPoint y: 248, endPoint x: 500, endPoint y: 249, distance: 19.4
click at [500, 249] on p "Large luxury Mercedes Benz coach with PA system, heating and air conditioning w…" at bounding box center [486, 239] width 91 height 49
drag, startPoint x: 500, startPoint y: 249, endPoint x: 497, endPoint y: 251, distance: 4.0
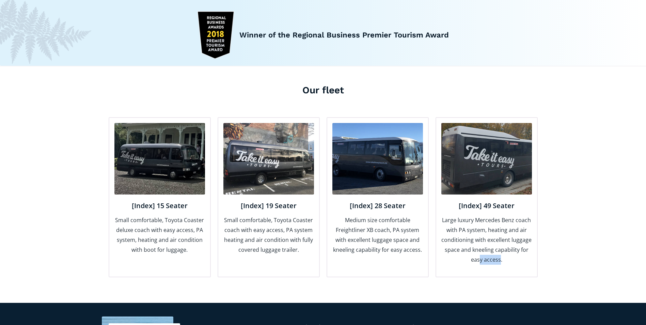
click at [497, 251] on p "Large luxury Mercedes Benz coach with PA system, heating and air conditioning w…" at bounding box center [486, 239] width 91 height 49
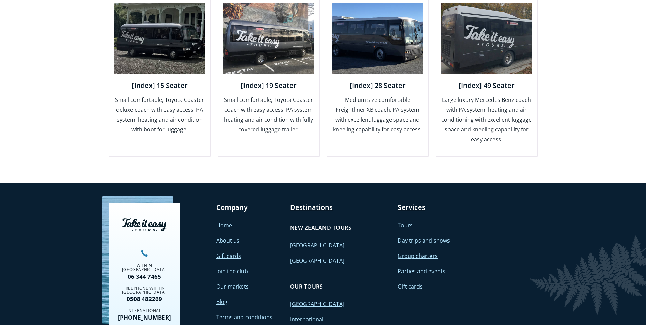
scroll to position [931, 0]
